Goal: Check status: Check status

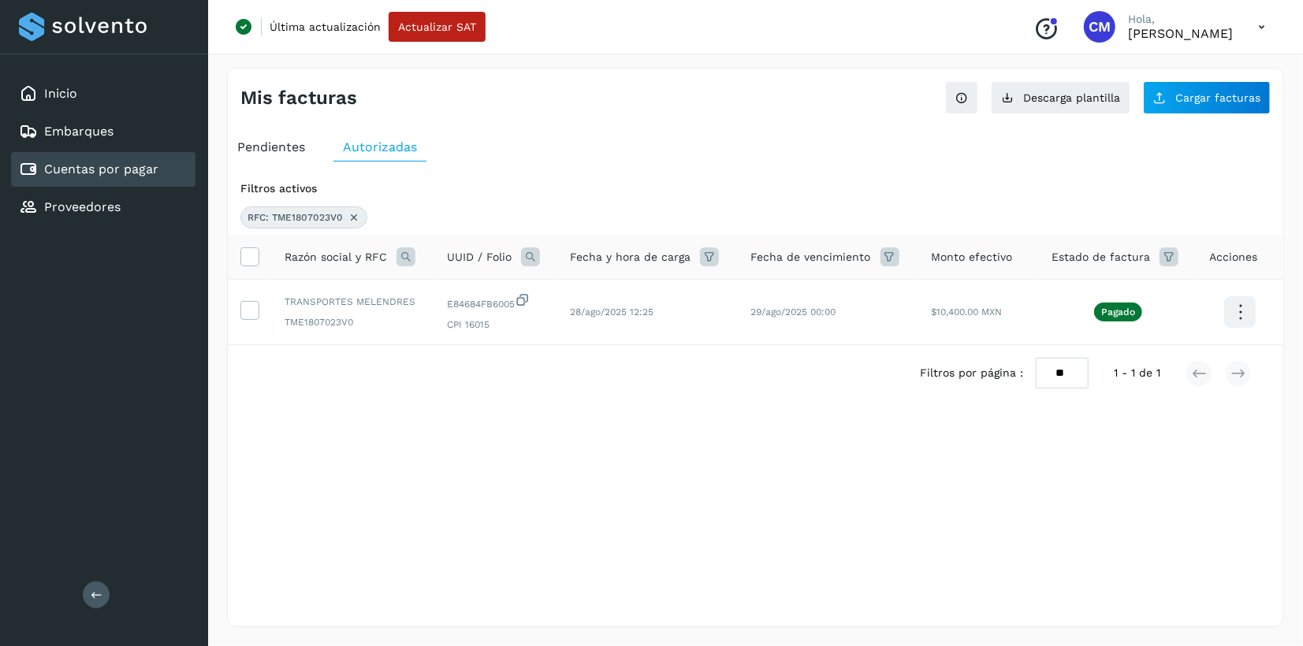
click at [353, 218] on icon at bounding box center [354, 217] width 13 height 13
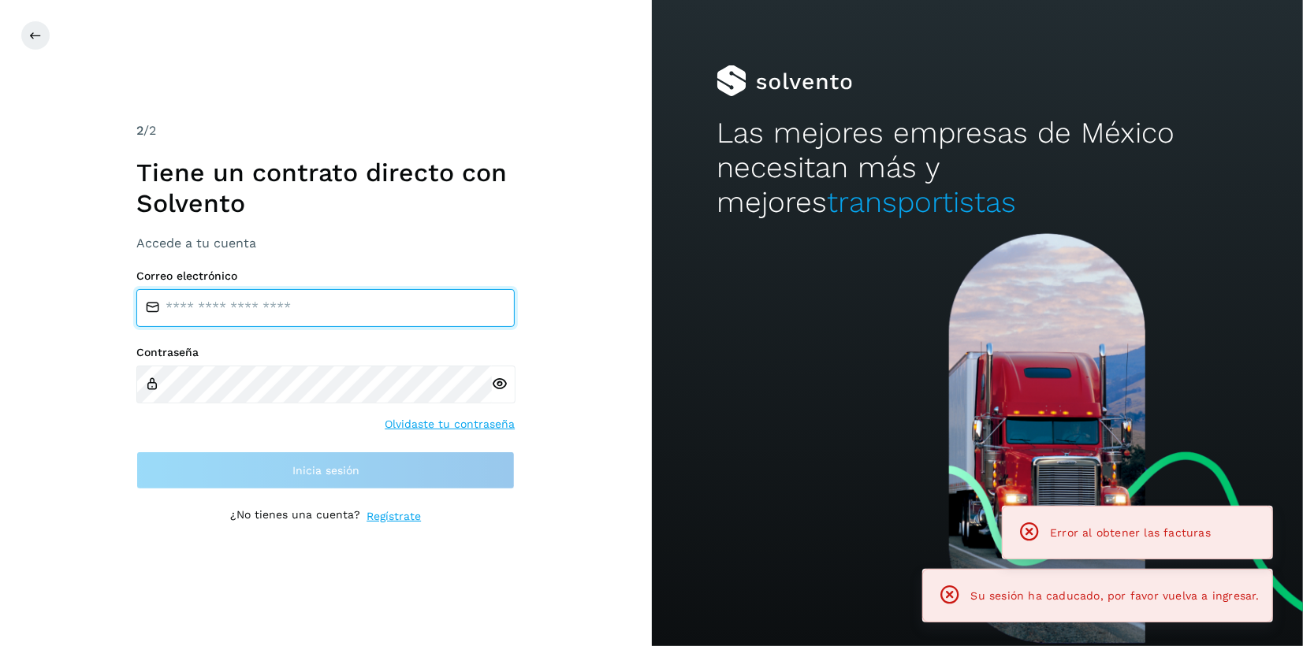
type input "**********"
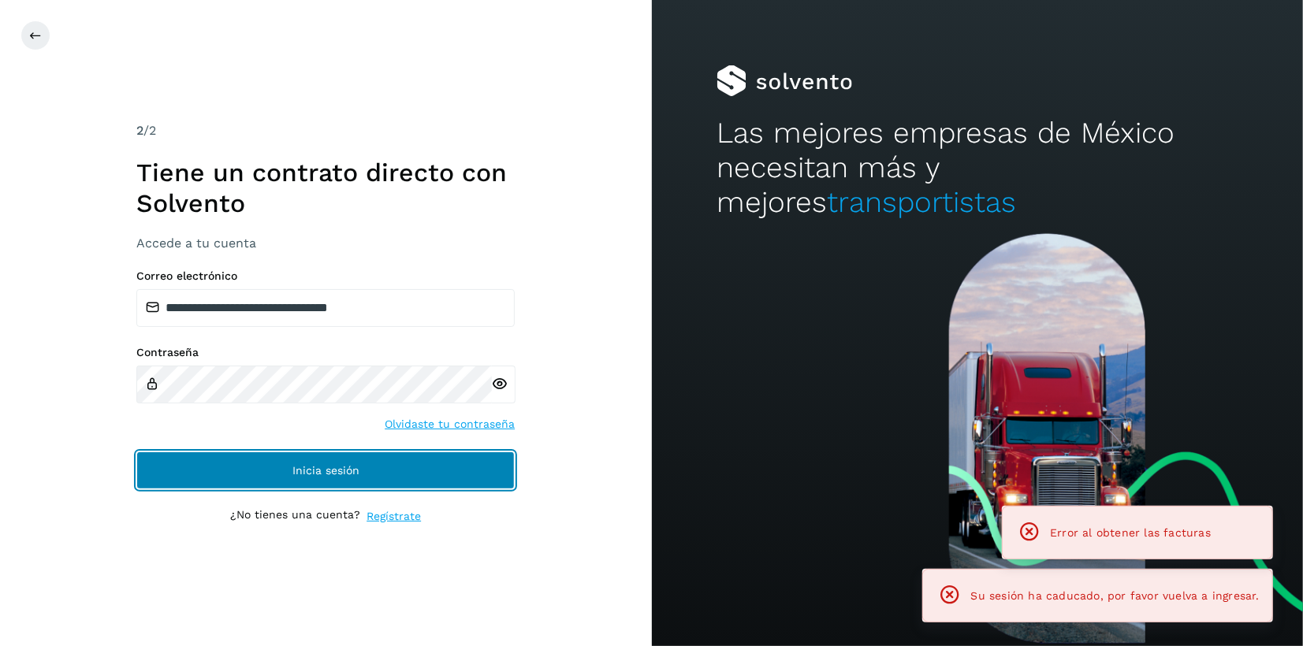
click at [320, 465] on span "Inicia sesión" at bounding box center [325, 470] width 67 height 11
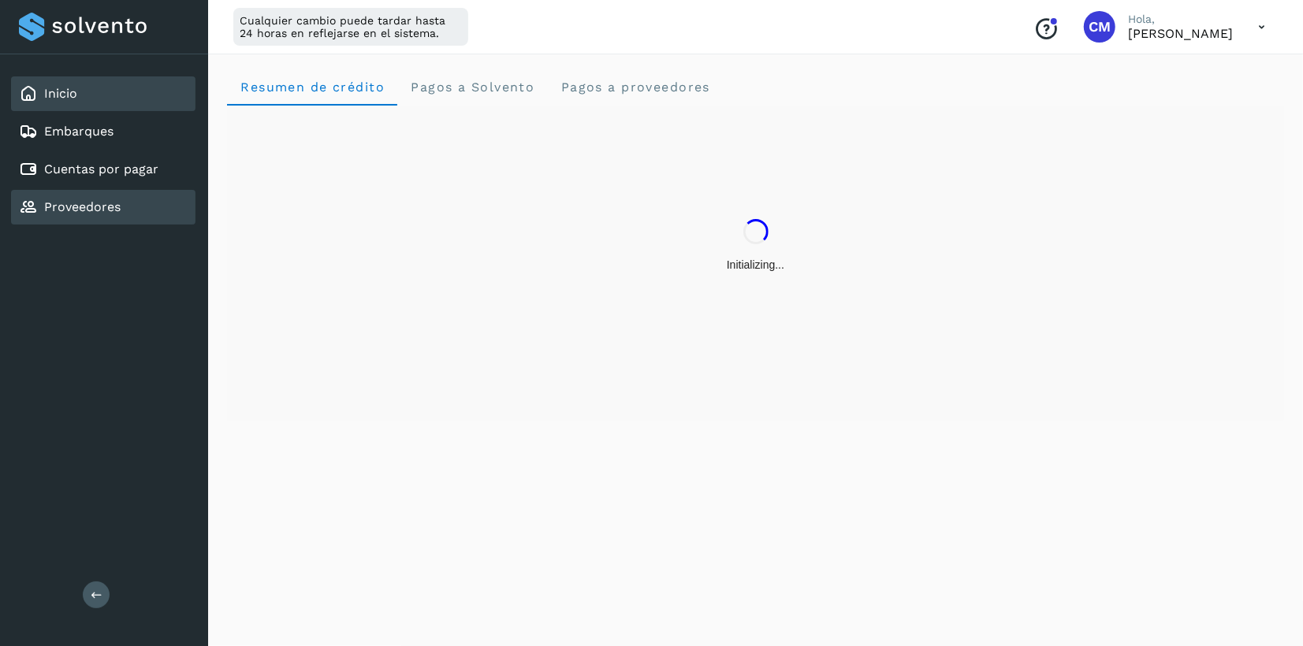
click at [93, 208] on link "Proveedores" at bounding box center [82, 206] width 76 height 15
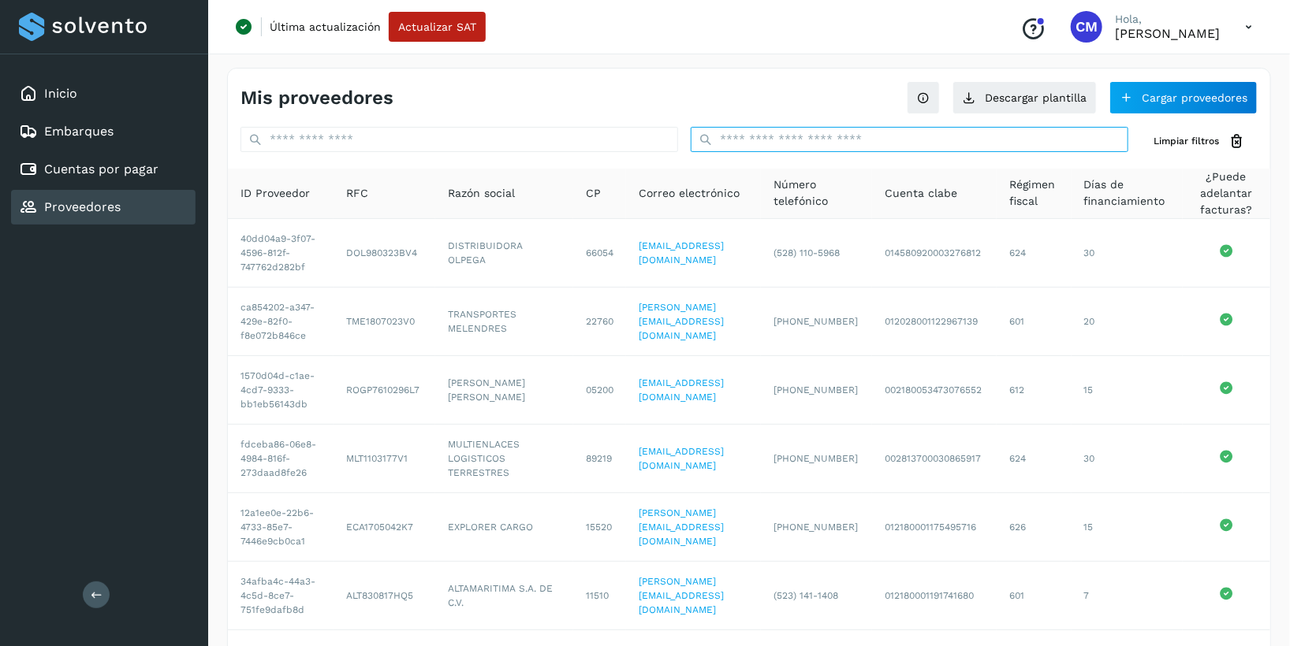
click at [758, 143] on input "text" at bounding box center [909, 139] width 437 height 25
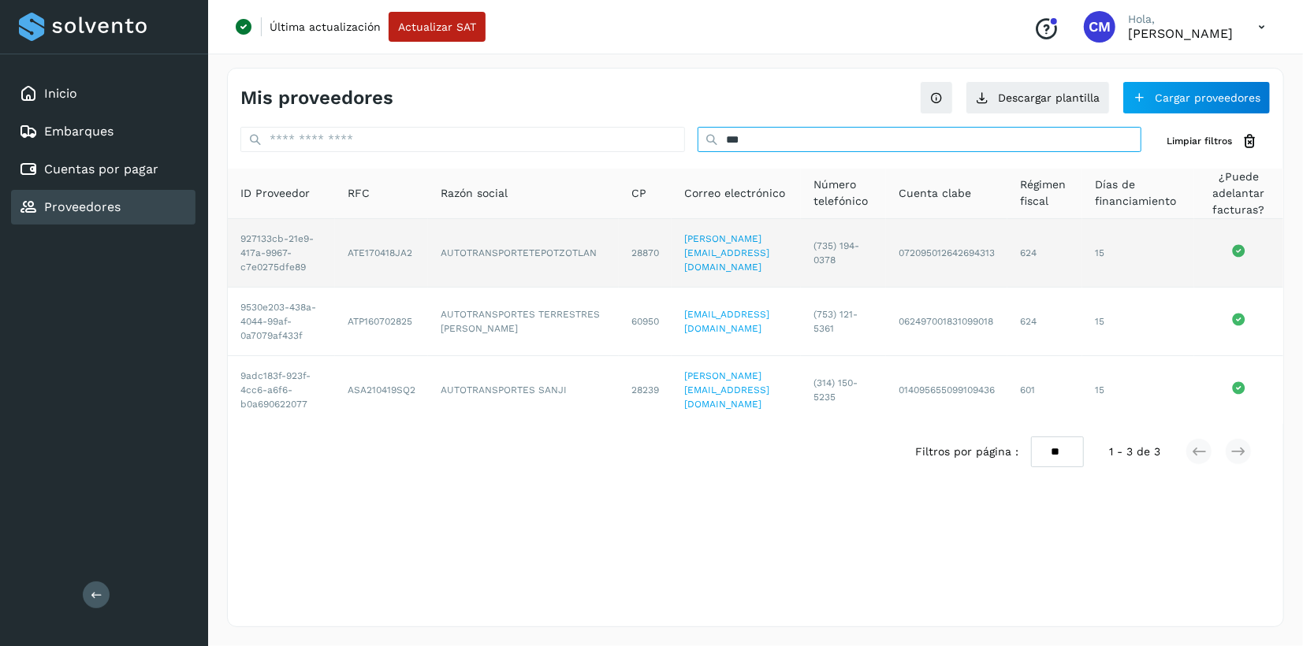
type input "***"
click at [393, 261] on td "ATE170418JA2" at bounding box center [381, 253] width 93 height 69
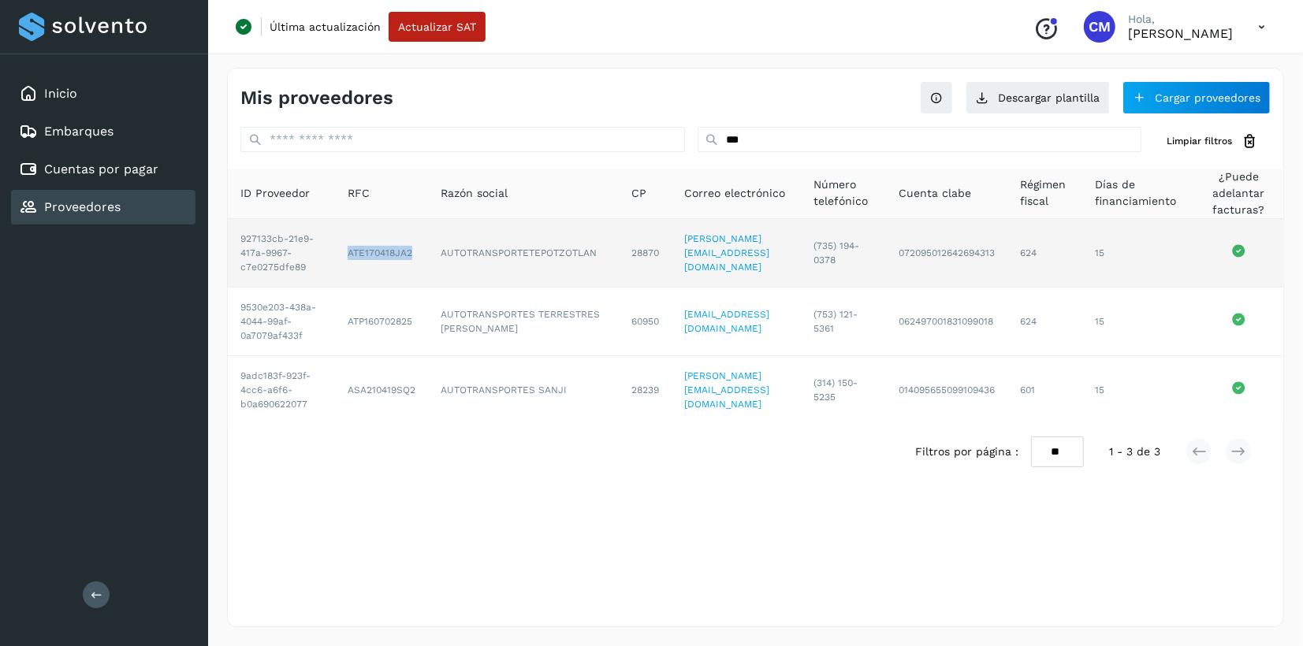
click at [393, 261] on td "ATE170418JA2" at bounding box center [381, 253] width 93 height 69
copy td "ATE170418JA2"
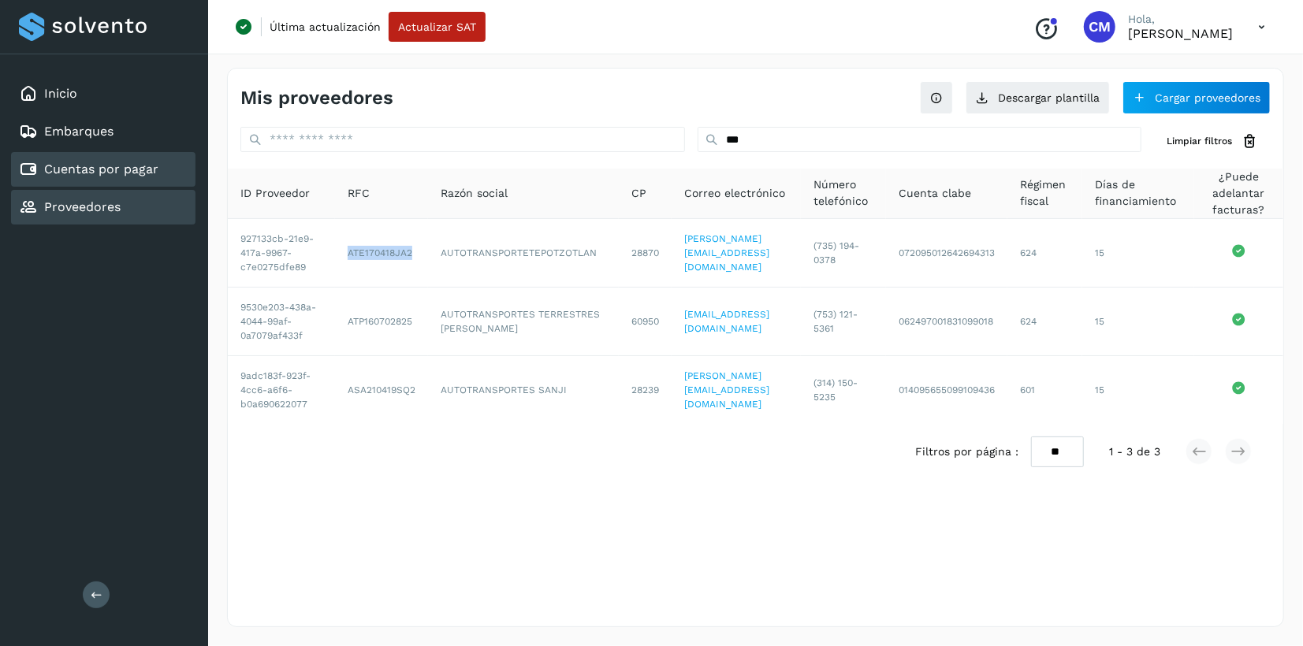
click at [122, 172] on link "Cuentas por pagar" at bounding box center [101, 169] width 114 height 15
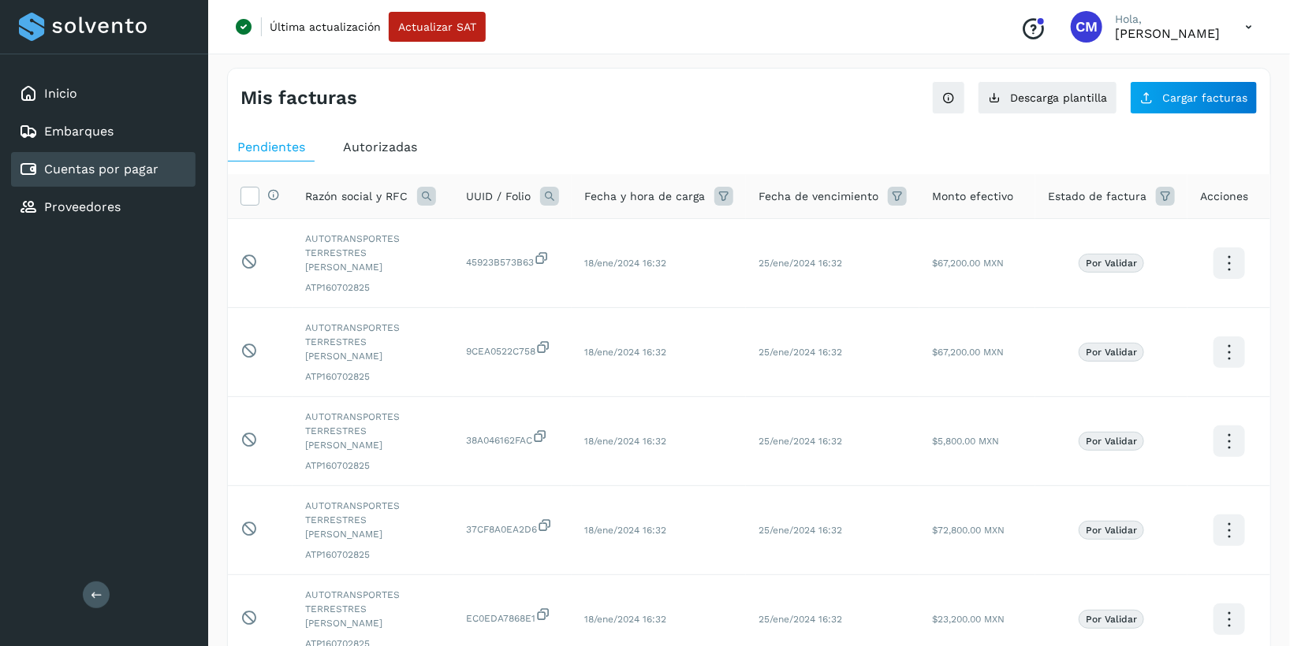
click at [379, 140] on span "Autorizadas" at bounding box center [380, 147] width 74 height 15
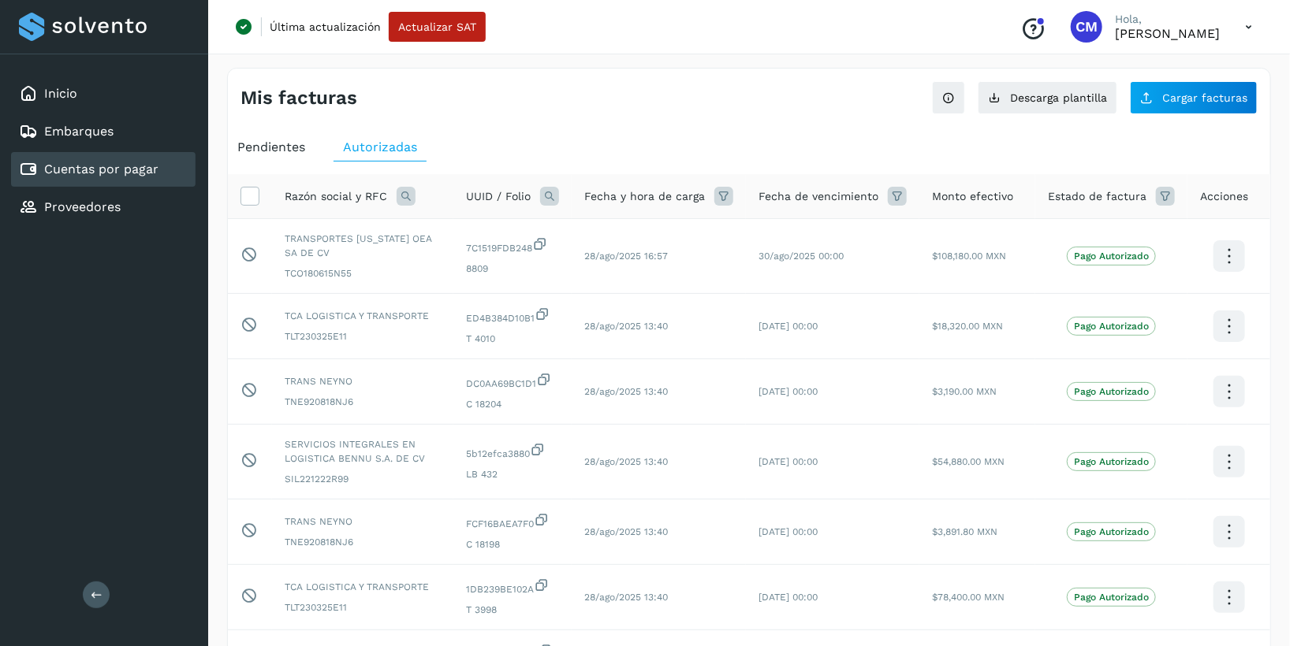
click at [399, 197] on icon at bounding box center [405, 196] width 19 height 19
click at [530, 229] on span at bounding box center [528, 232] width 9 height 9
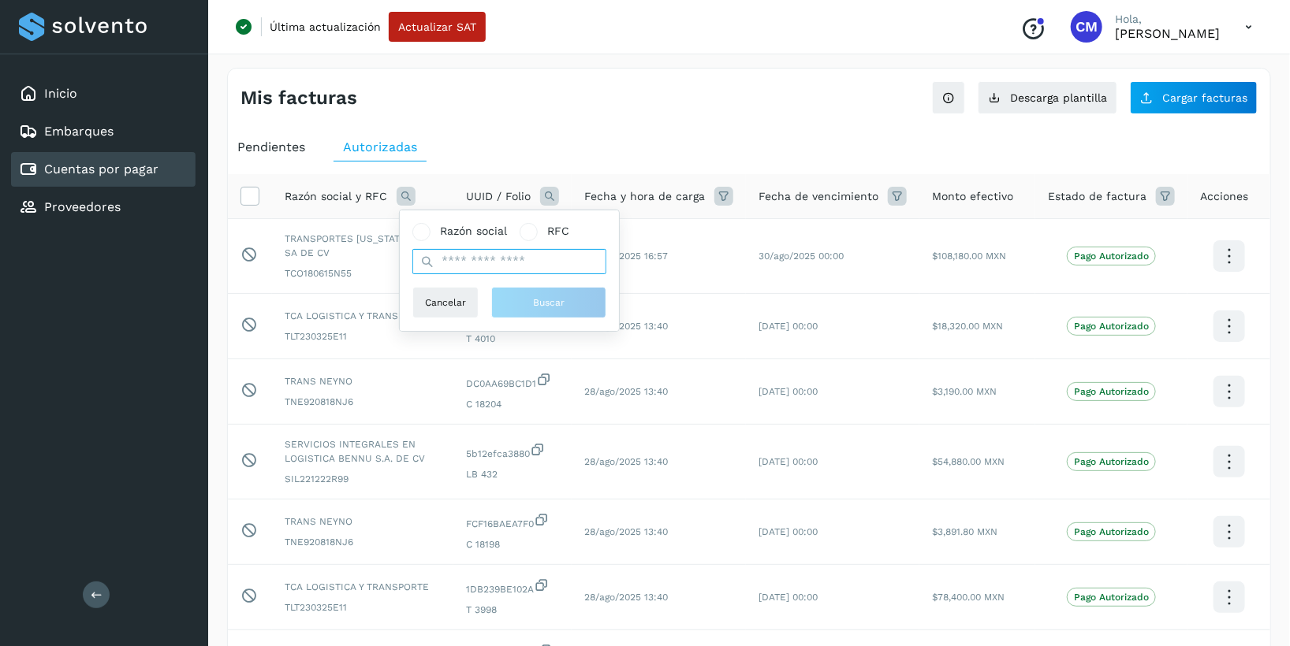
click at [504, 259] on input "text" at bounding box center [509, 261] width 194 height 25
paste input "**********"
type input "**********"
click at [545, 300] on span "Buscar" at bounding box center [549, 303] width 32 height 14
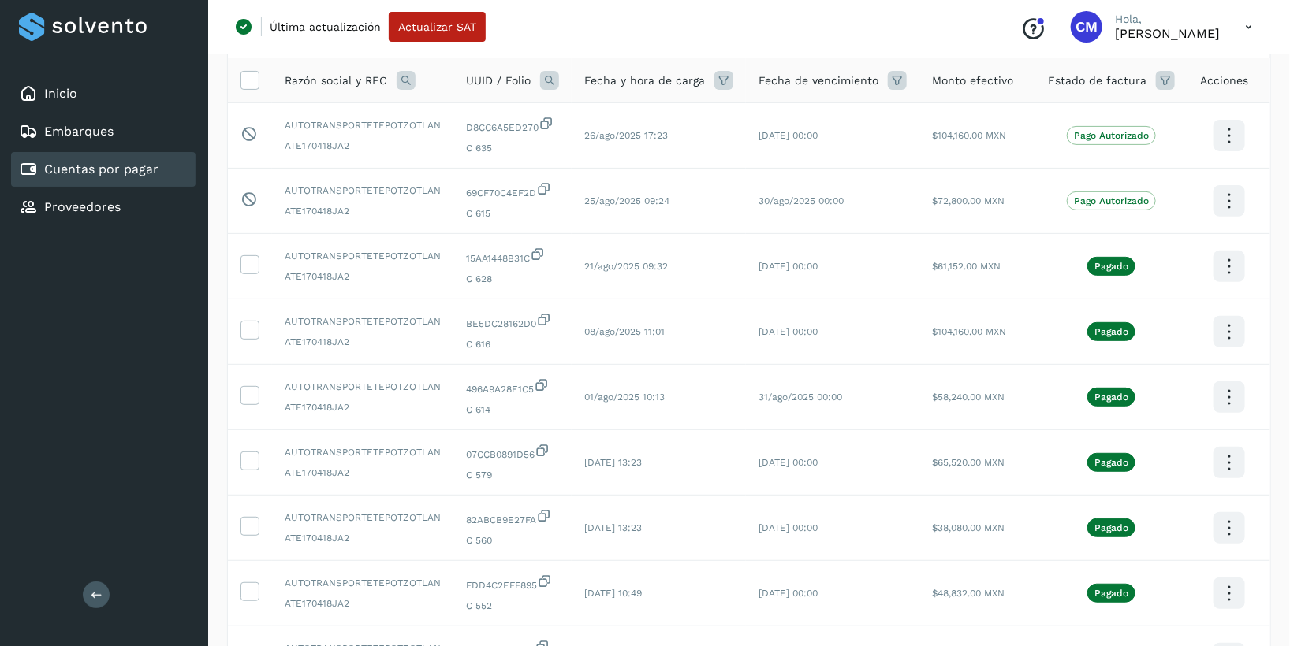
scroll to position [178, 0]
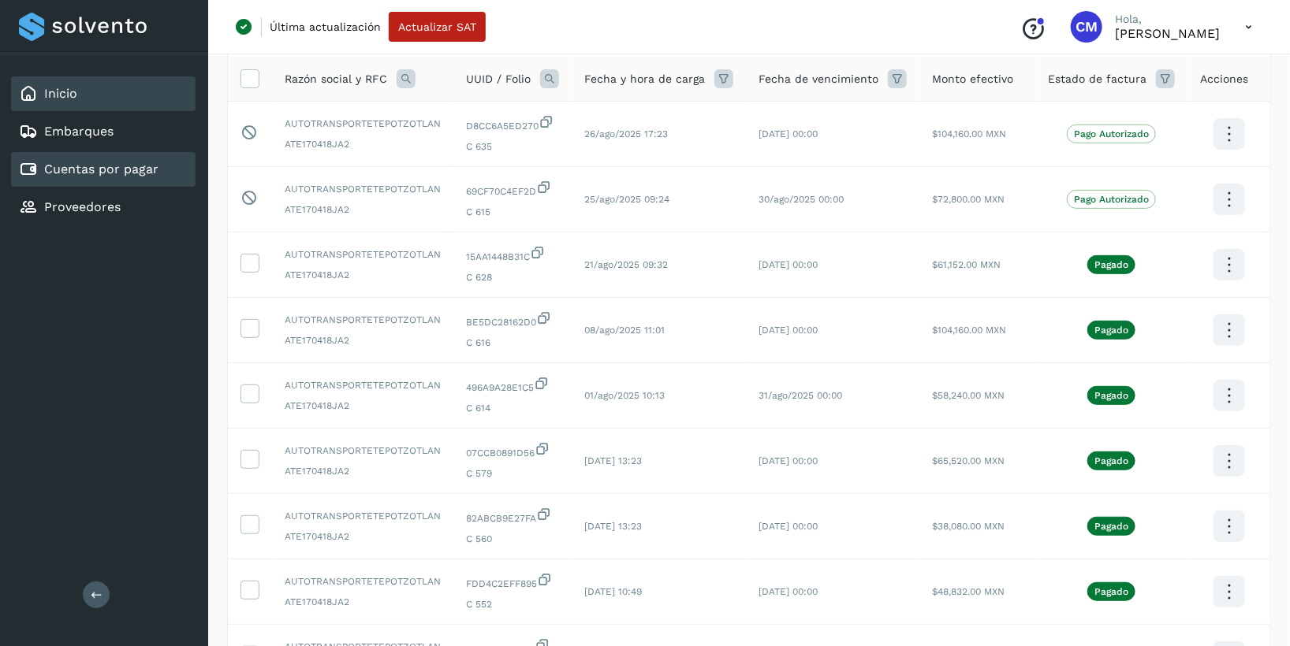
click at [89, 96] on div "Inicio" at bounding box center [103, 93] width 184 height 35
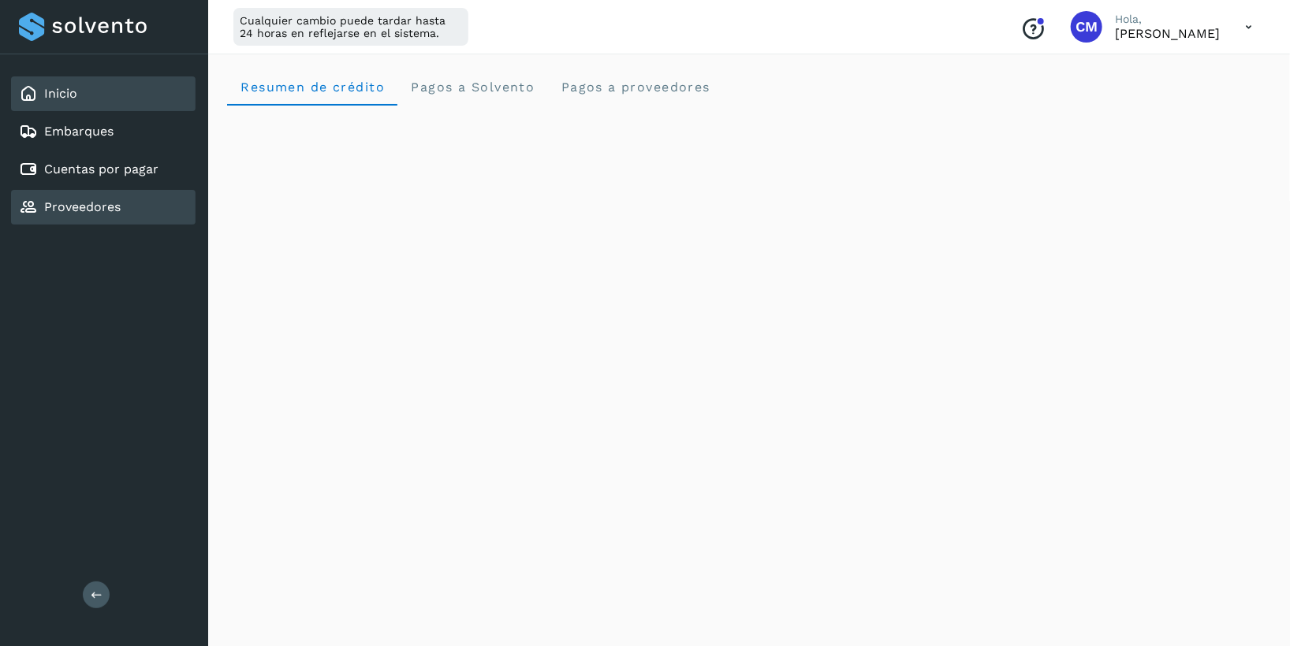
click at [80, 210] on link "Proveedores" at bounding box center [82, 206] width 76 height 15
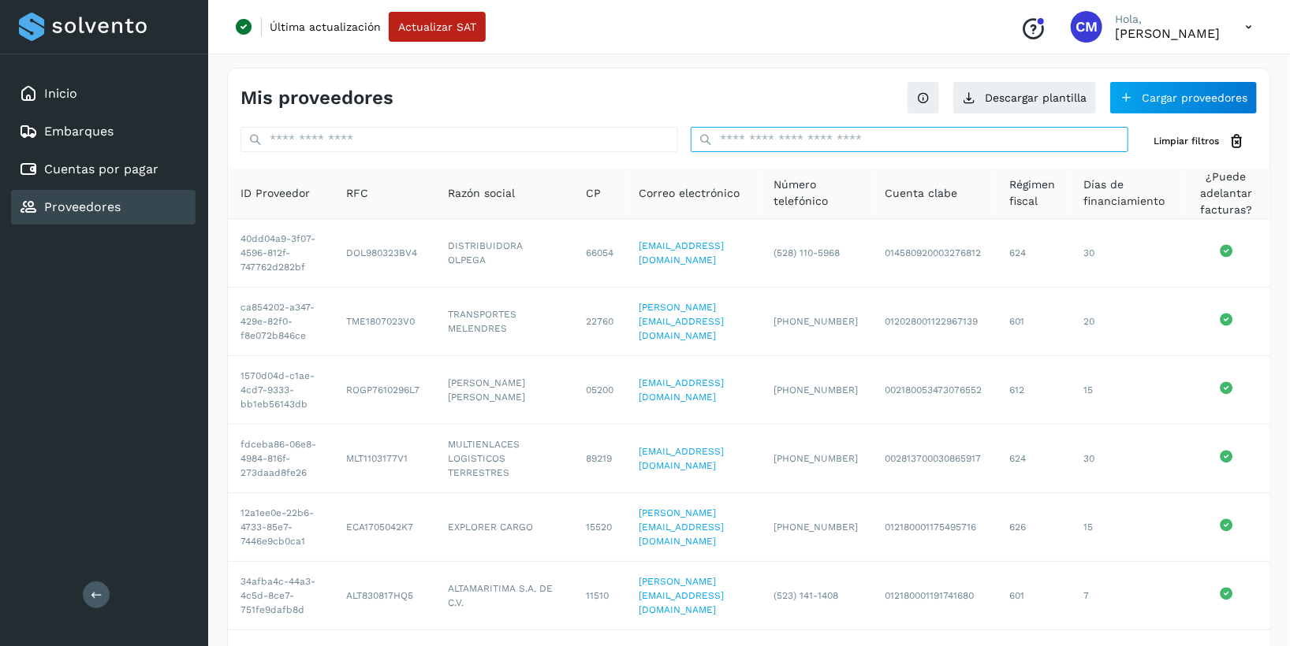
click at [801, 142] on input "text" at bounding box center [909, 139] width 437 height 25
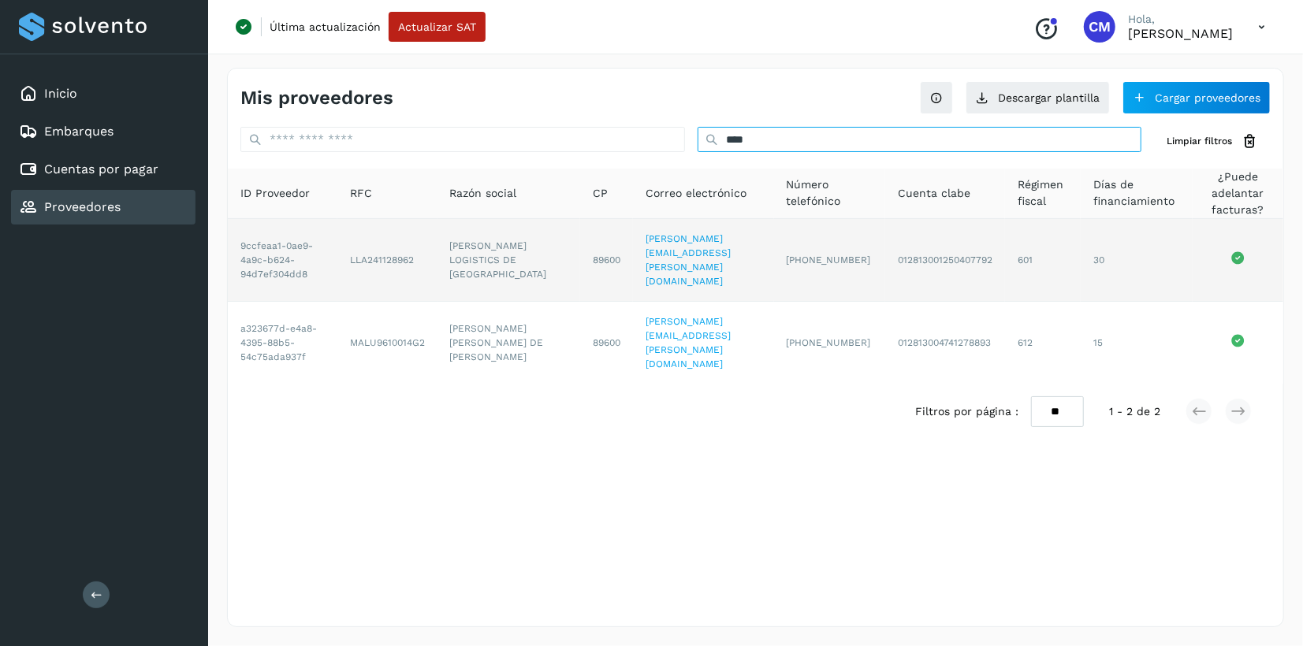
type input "****"
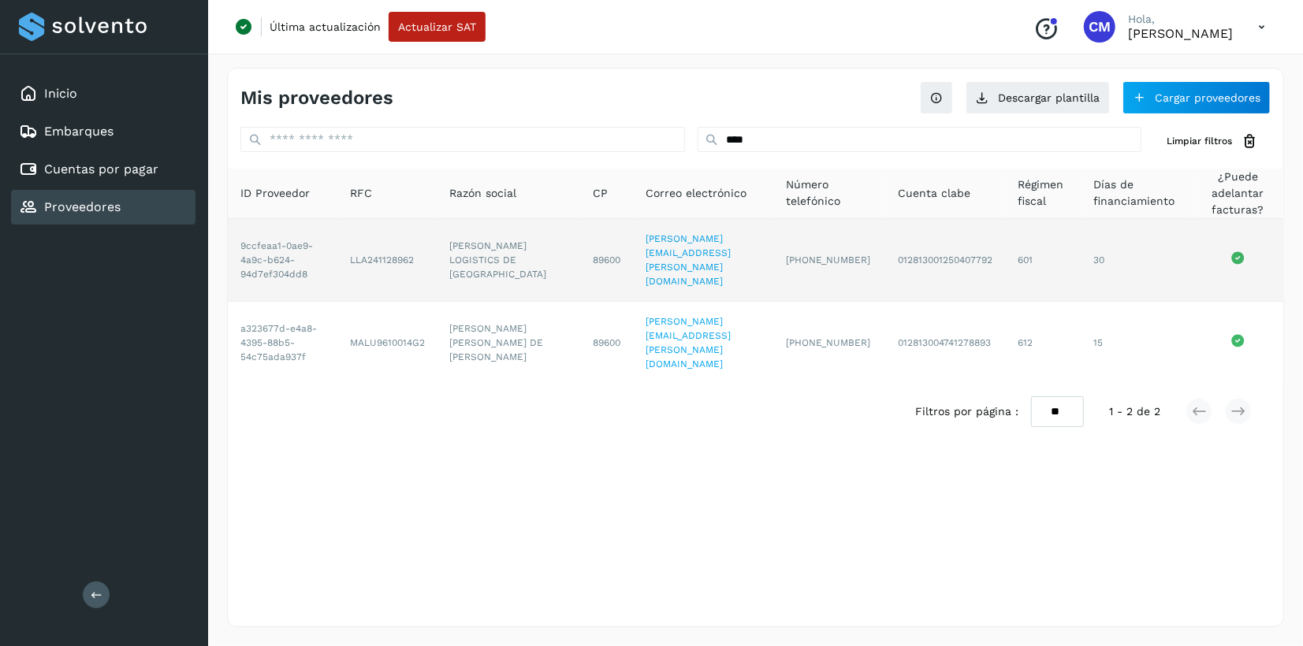
click at [417, 253] on td "LLA241128962" at bounding box center [387, 260] width 100 height 83
click at [414, 255] on td "LLA241128962" at bounding box center [387, 260] width 100 height 83
copy td "LLA241128962"
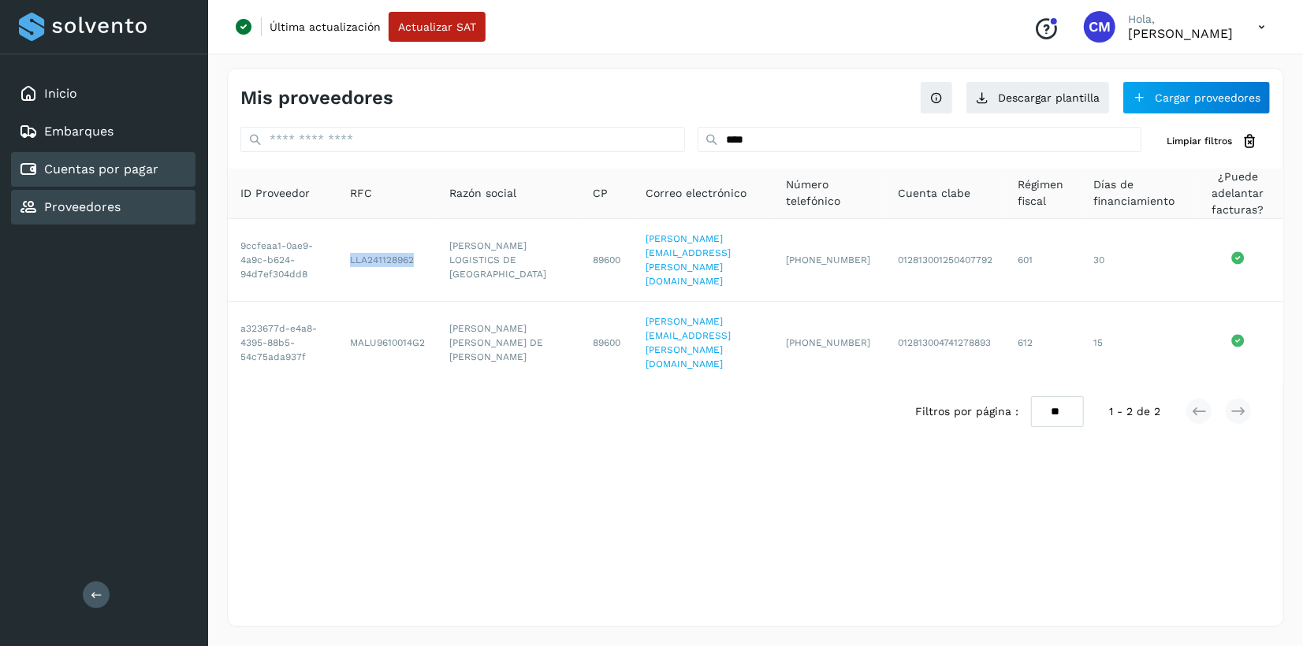
click at [57, 173] on link "Cuentas por pagar" at bounding box center [101, 169] width 114 height 15
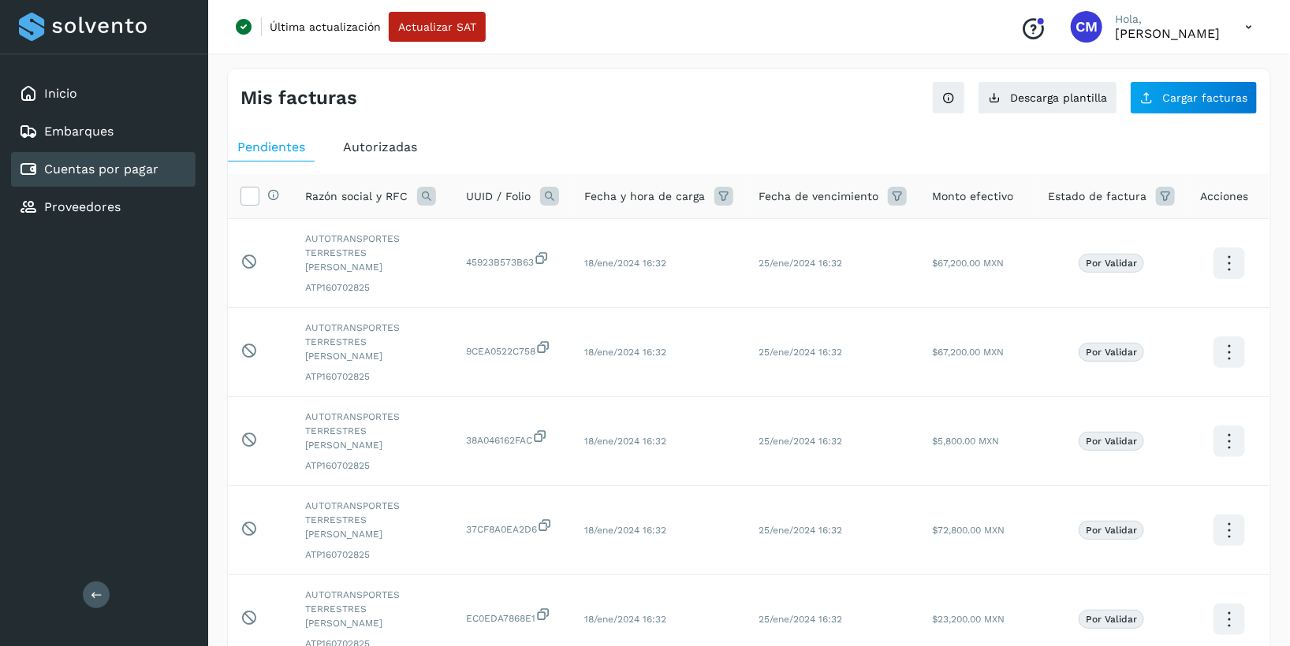
click at [422, 192] on icon at bounding box center [426, 196] width 19 height 19
click at [549, 233] on span at bounding box center [549, 232] width 9 height 9
click at [384, 148] on span "Autorizadas" at bounding box center [380, 147] width 74 height 15
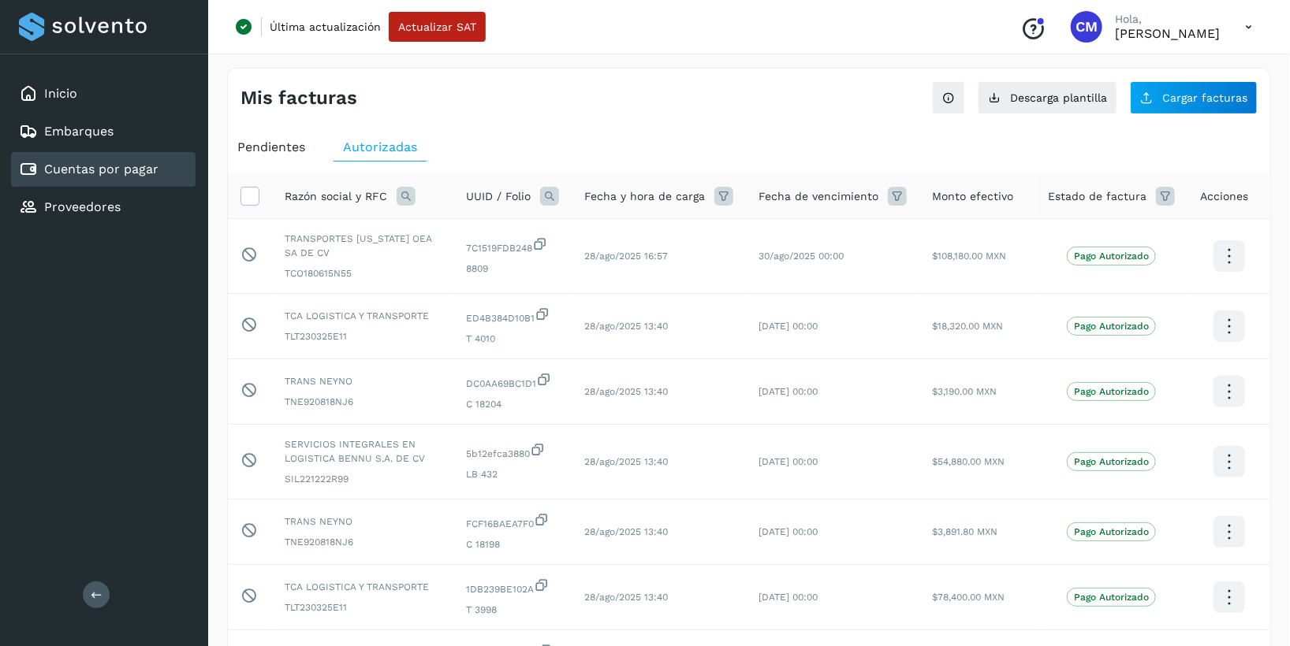
click at [408, 194] on icon at bounding box center [405, 196] width 19 height 19
click at [534, 229] on span at bounding box center [528, 232] width 18 height 18
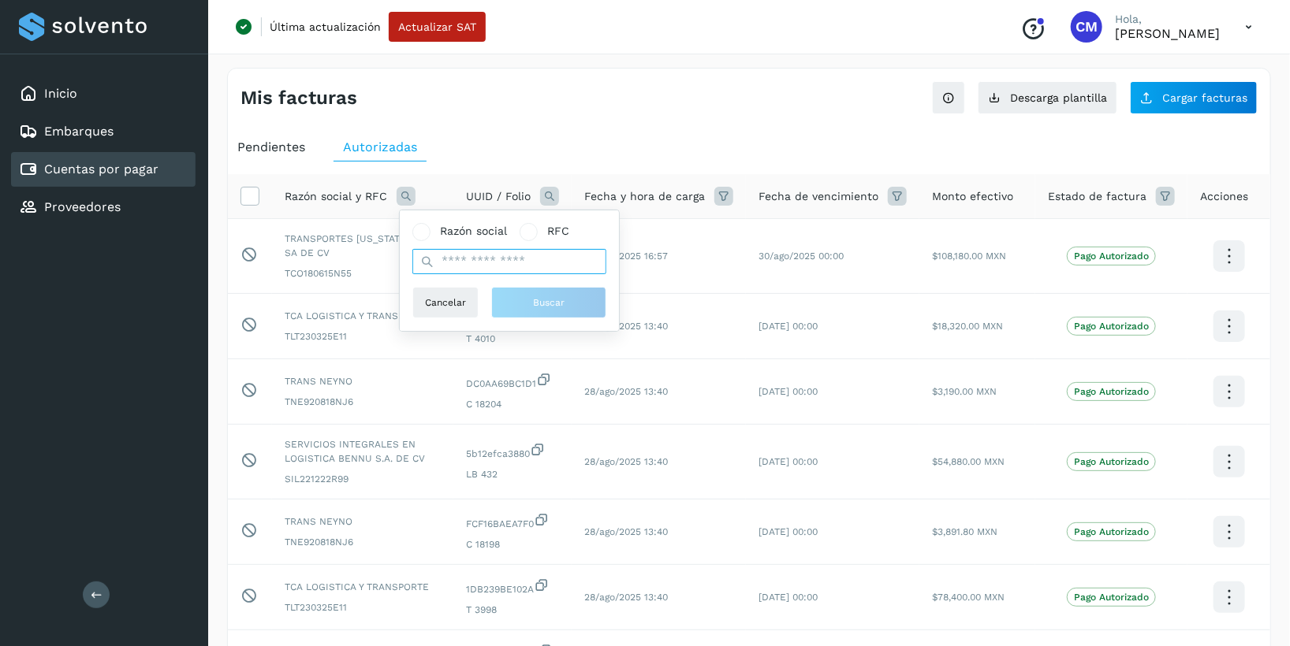
click at [516, 262] on input "text" at bounding box center [509, 261] width 194 height 25
paste input "**********"
type input "**********"
click at [551, 303] on span "Buscar" at bounding box center [549, 303] width 32 height 14
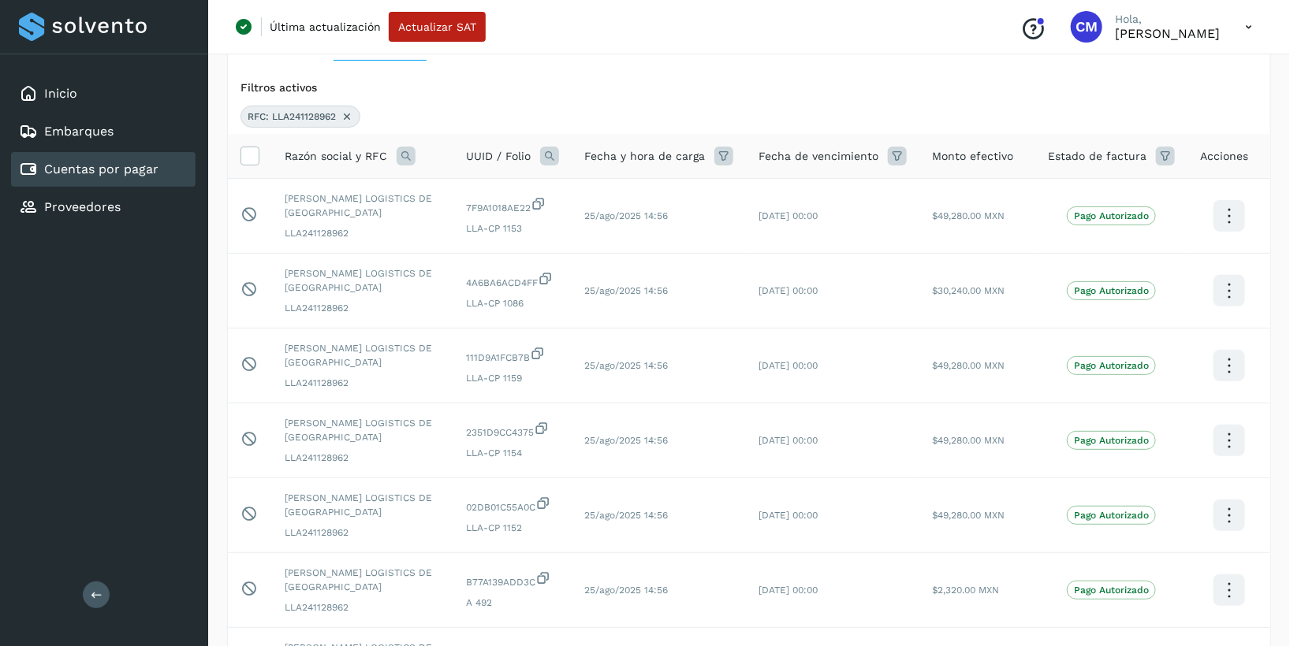
scroll to position [67, 0]
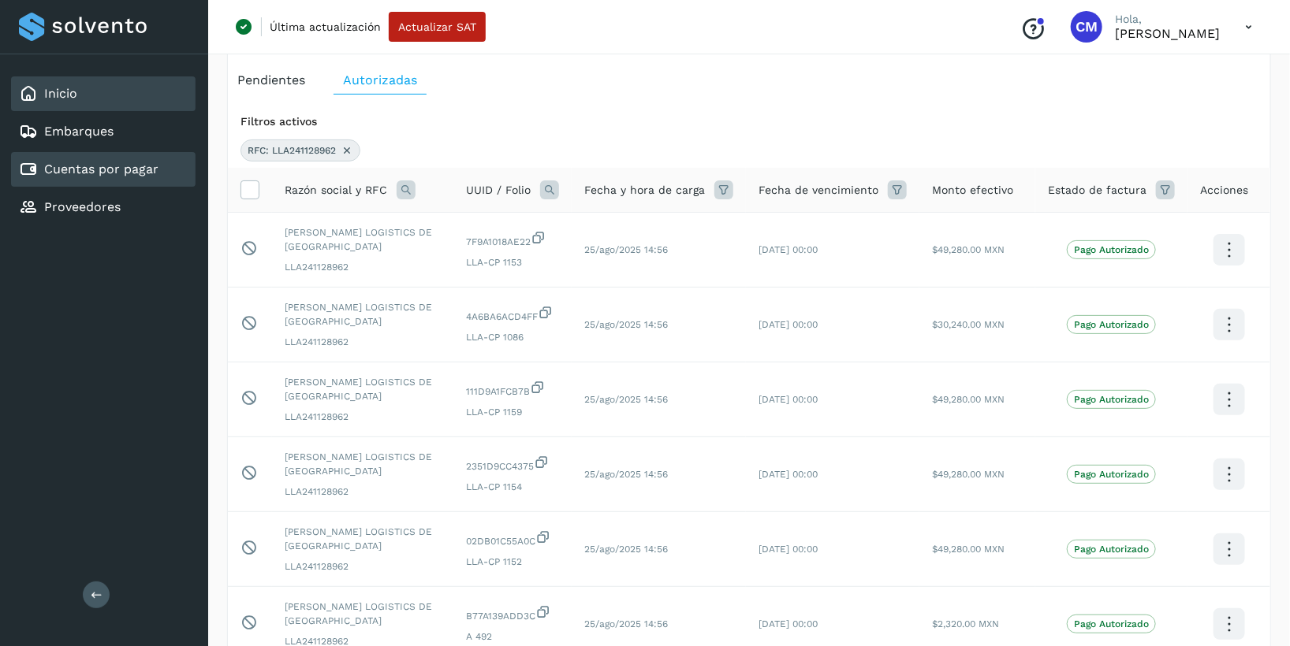
click at [73, 99] on link "Inicio" at bounding box center [60, 93] width 33 height 15
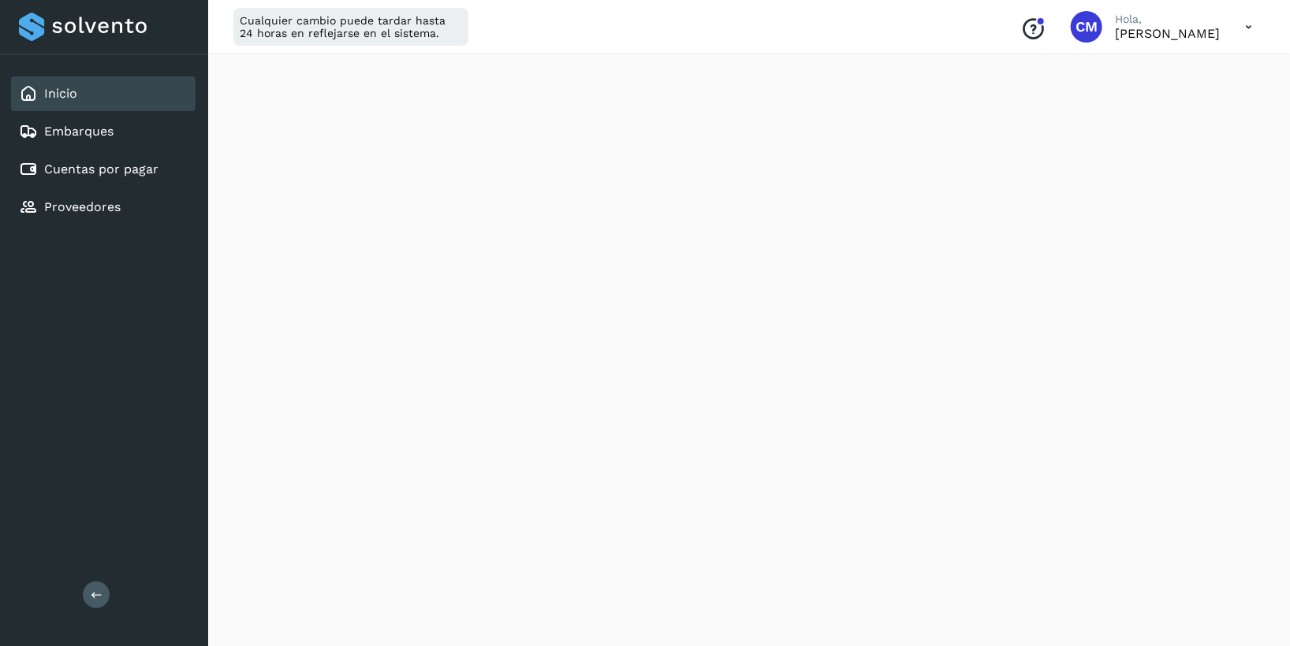
scroll to position [877, 0]
